Goal: Information Seeking & Learning: Find specific fact

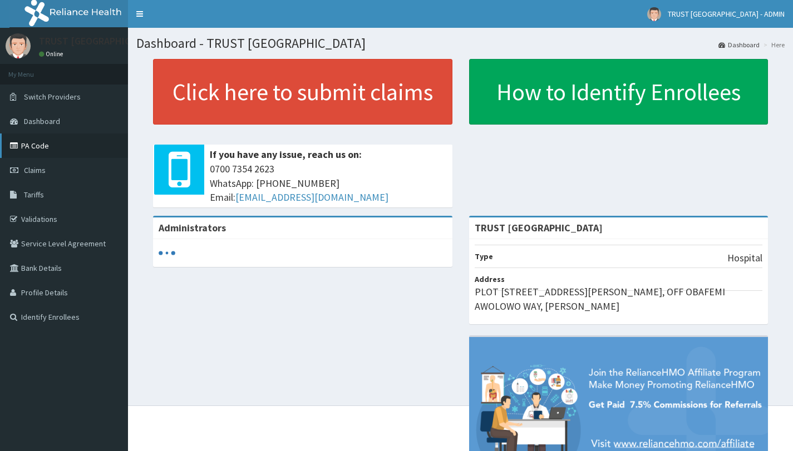
click at [24, 142] on link "PA Code" at bounding box center [64, 146] width 128 height 24
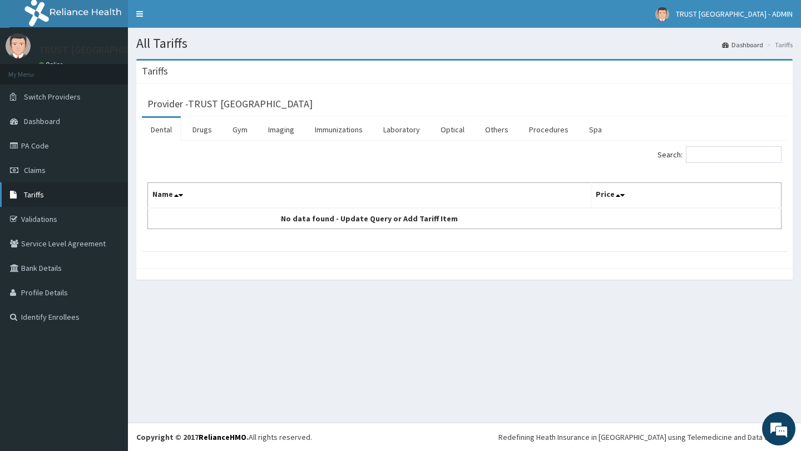
click at [66, 190] on link "Tariffs" at bounding box center [64, 195] width 128 height 24
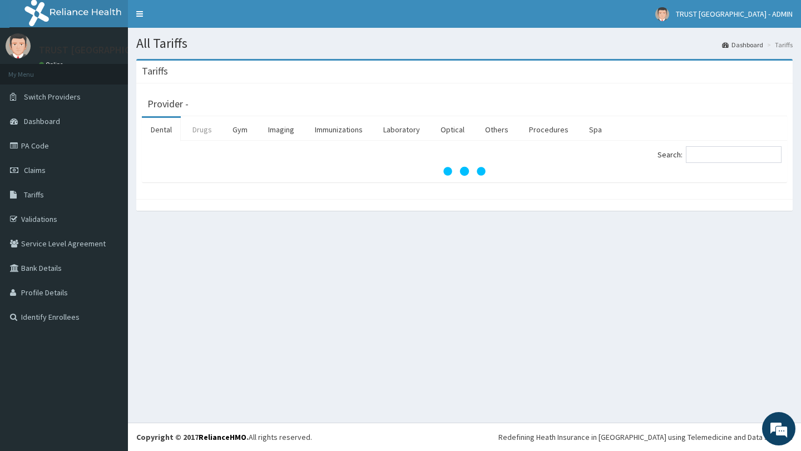
click at [206, 130] on link "Drugs" at bounding box center [202, 129] width 37 height 23
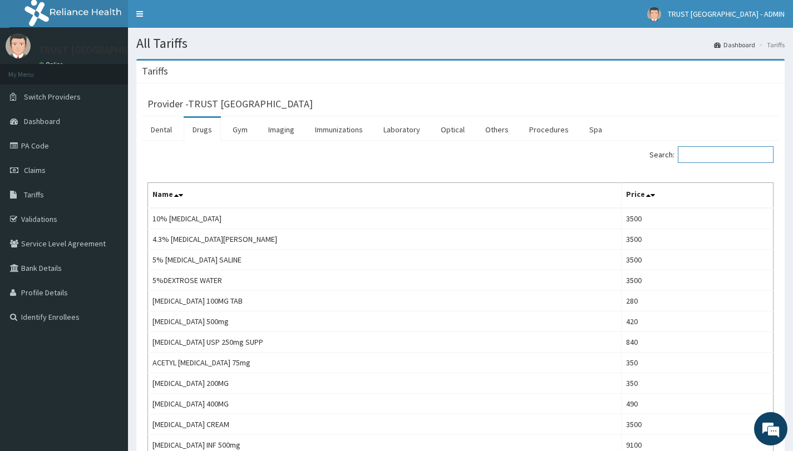
click at [727, 151] on input "Search:" at bounding box center [726, 154] width 96 height 17
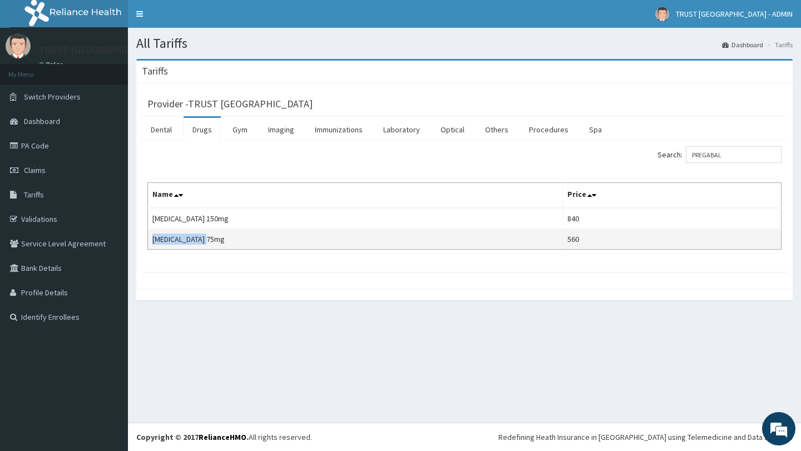
drag, startPoint x: 223, startPoint y: 241, endPoint x: 153, endPoint y: 242, distance: 70.7
click at [153, 242] on td "PREGABALIN 75mg" at bounding box center [355, 239] width 415 height 21
copy td "PREGABALIN 75mg"
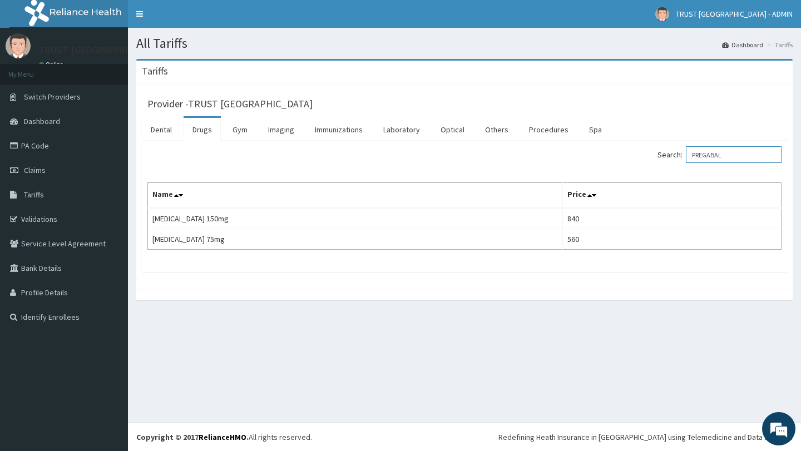
drag, startPoint x: 735, startPoint y: 156, endPoint x: 675, endPoint y: 164, distance: 60.1
click at [675, 164] on div "Search: PREGABAL" at bounding box center [627, 155] width 309 height 19
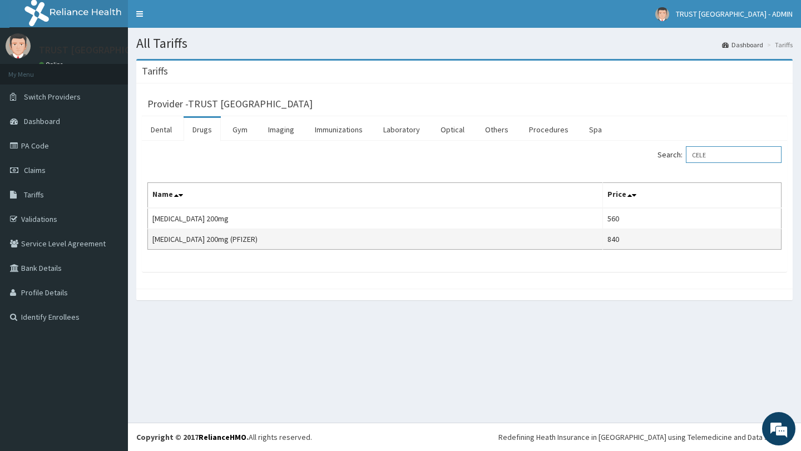
type input "CELE"
drag, startPoint x: 252, startPoint y: 240, endPoint x: 151, endPoint y: 241, distance: 100.2
click at [151, 241] on td "CELECOXIB 200mg (PFIZER)" at bounding box center [375, 239] width 455 height 21
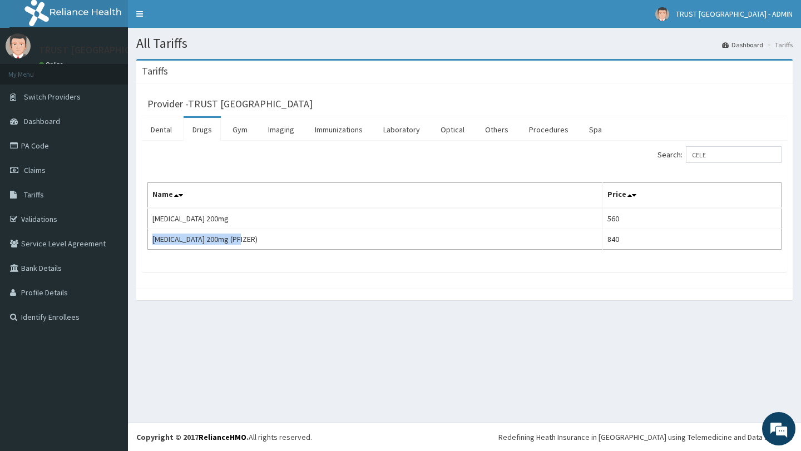
copy td "CELECOXIB 200mg (PFIZER)"
click at [28, 147] on link "PA Code" at bounding box center [64, 146] width 128 height 24
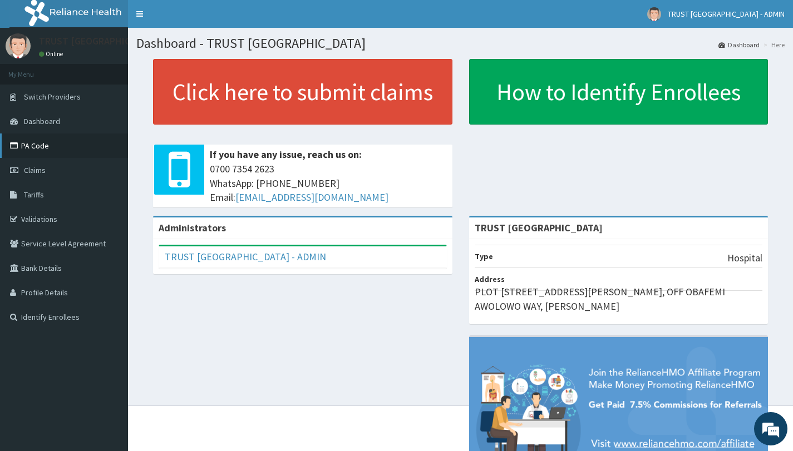
click at [47, 149] on link "PA Code" at bounding box center [64, 146] width 128 height 24
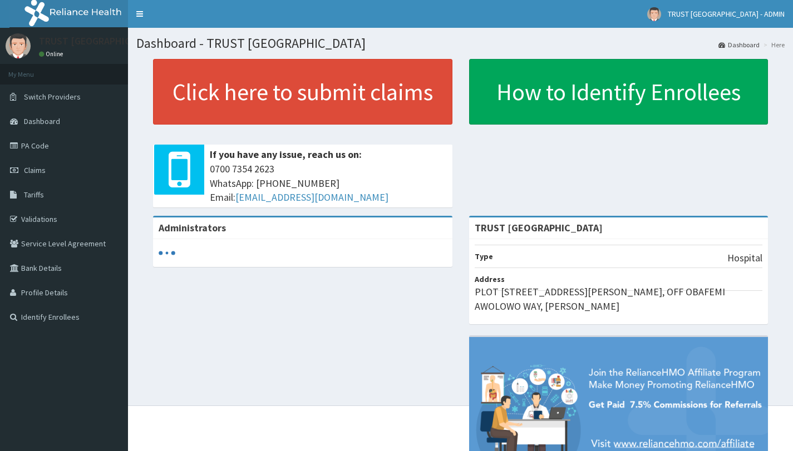
click at [57, 143] on link "PA Code" at bounding box center [64, 146] width 128 height 24
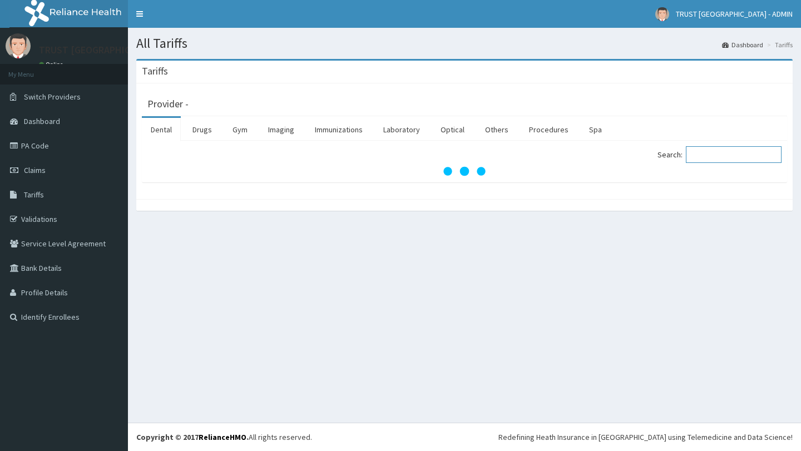
click at [712, 154] on input "Search:" at bounding box center [734, 154] width 96 height 17
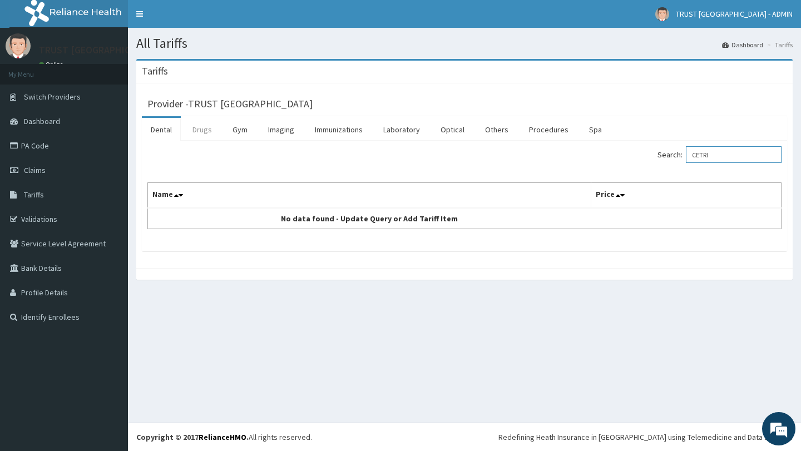
type input "CETRI"
click at [212, 126] on link "Drugs" at bounding box center [202, 129] width 37 height 23
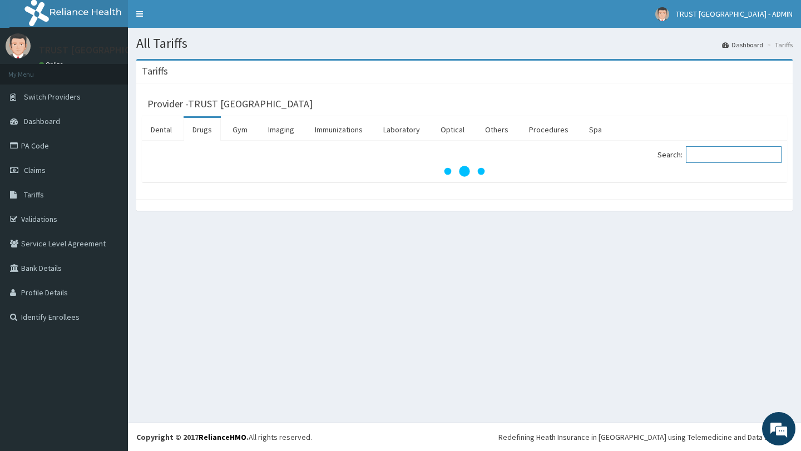
click at [704, 155] on input "Search:" at bounding box center [734, 154] width 96 height 17
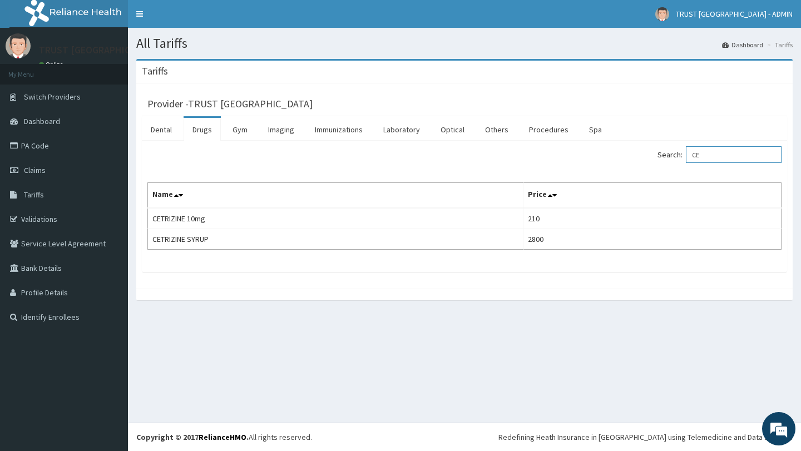
type input "C"
type input "VITAMIN C"
click at [62, 193] on link "Tariffs" at bounding box center [64, 195] width 128 height 24
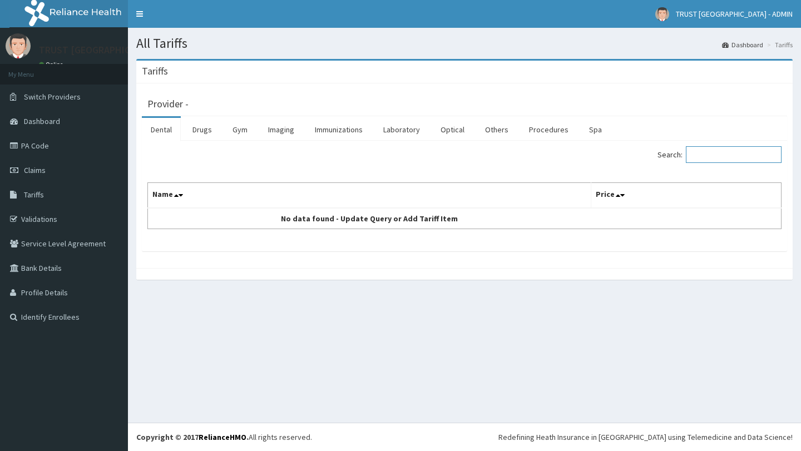
click at [711, 151] on input "Search:" at bounding box center [734, 154] width 96 height 17
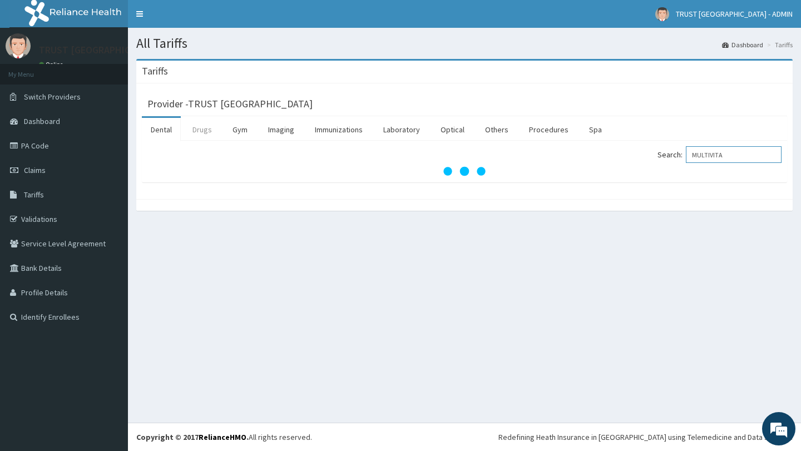
type input "MULTIVITA"
click at [203, 134] on link "Drugs" at bounding box center [202, 129] width 37 height 23
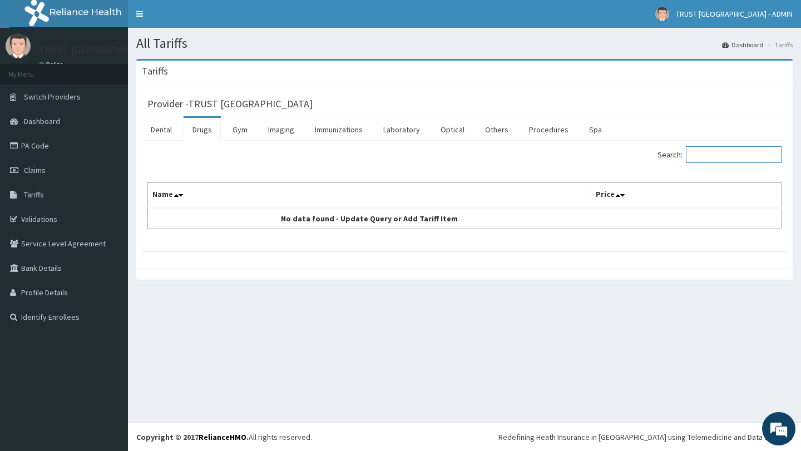
click at [733, 159] on input "Search:" at bounding box center [734, 154] width 96 height 17
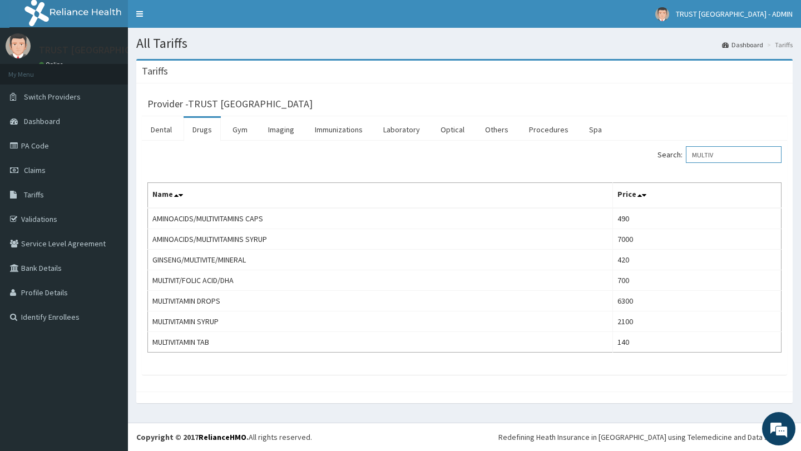
type input "MULTIV"
click at [43, 142] on link "PA Code" at bounding box center [64, 146] width 128 height 24
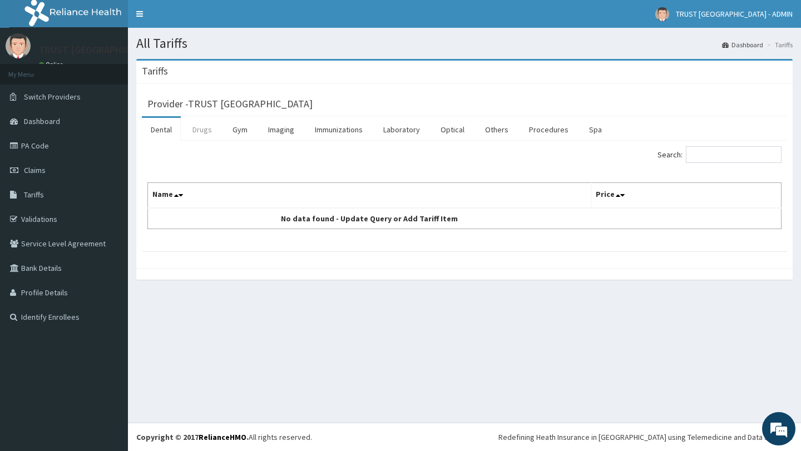
click at [205, 134] on link "Drugs" at bounding box center [202, 129] width 37 height 23
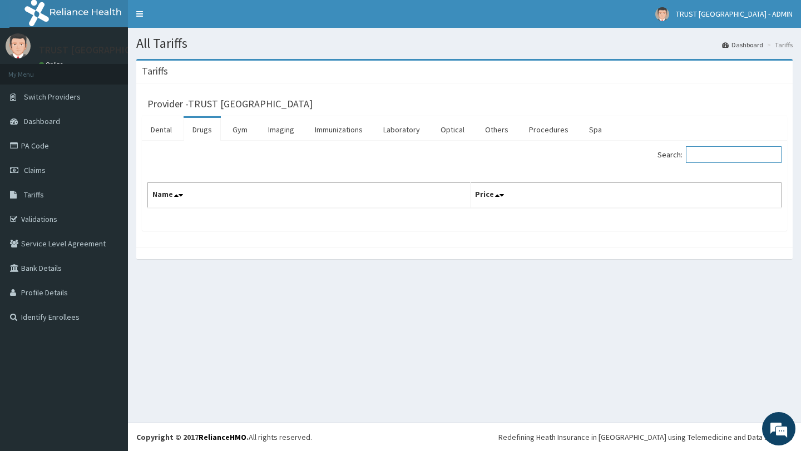
click at [734, 160] on input "Search:" at bounding box center [734, 154] width 96 height 17
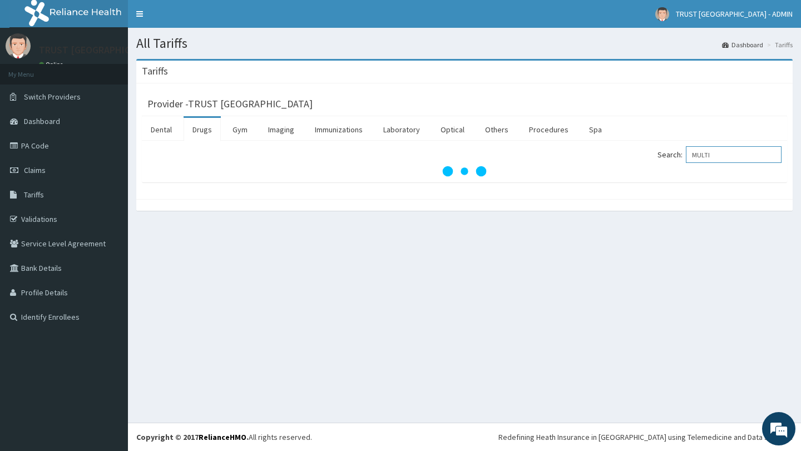
type input "MULTI"
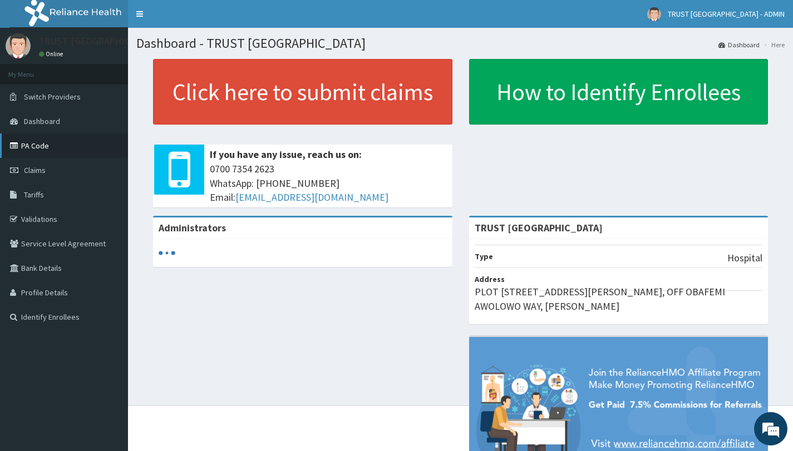
click at [68, 146] on link "PA Code" at bounding box center [64, 146] width 128 height 24
click at [43, 145] on link "PA Code" at bounding box center [64, 146] width 128 height 24
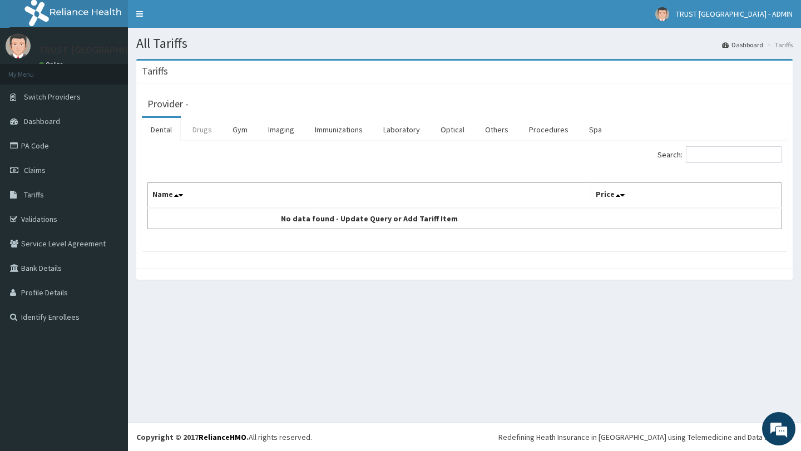
click at [194, 130] on link "Drugs" at bounding box center [202, 129] width 37 height 23
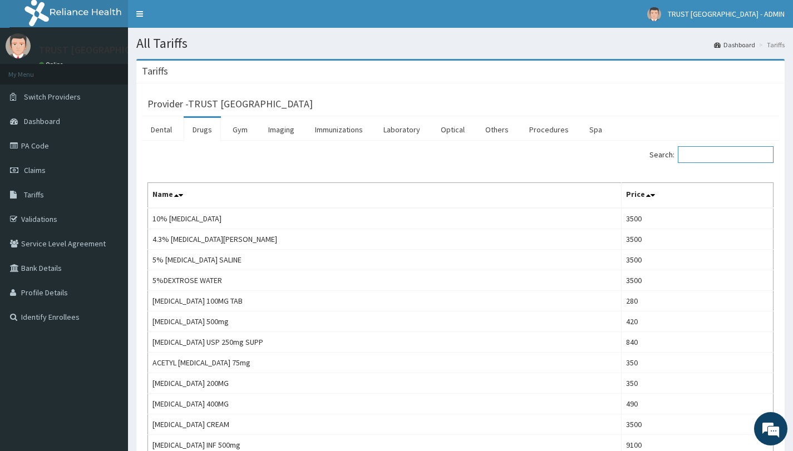
click at [702, 154] on input "Search:" at bounding box center [726, 154] width 96 height 17
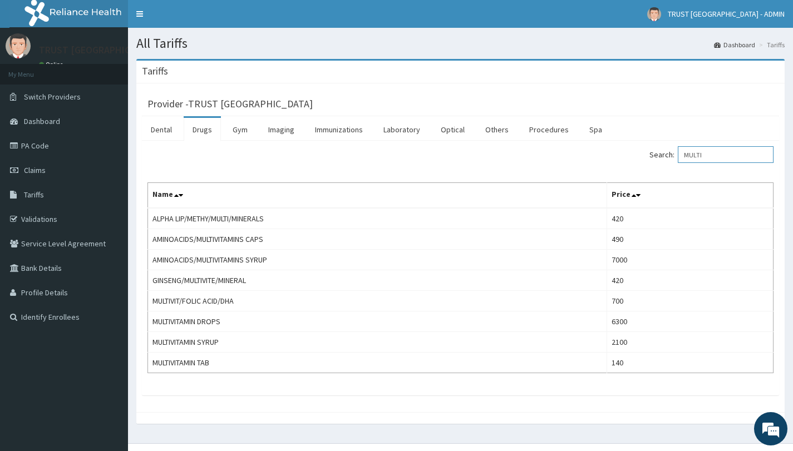
type input "MULTI"
click at [41, 137] on link "PA Code" at bounding box center [64, 146] width 128 height 24
click at [61, 145] on link "PA Code" at bounding box center [64, 146] width 128 height 24
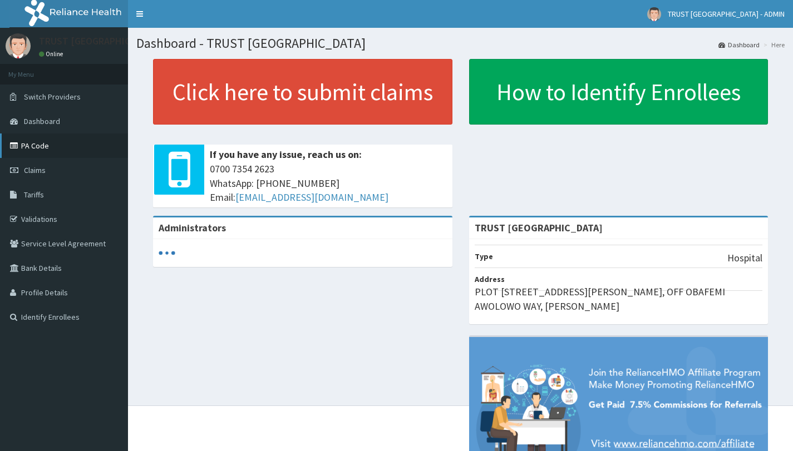
click at [48, 142] on link "PA Code" at bounding box center [64, 146] width 128 height 24
